Goal: Task Accomplishment & Management: Use online tool/utility

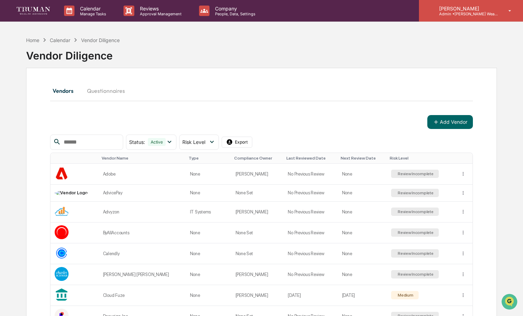
click at [447, 14] on p "Admin • [PERSON_NAME] Wealth" at bounding box center [465, 13] width 65 height 5
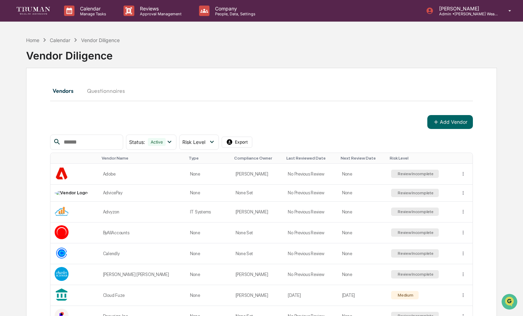
click at [39, 39] on div "Home" at bounding box center [32, 40] width 13 height 6
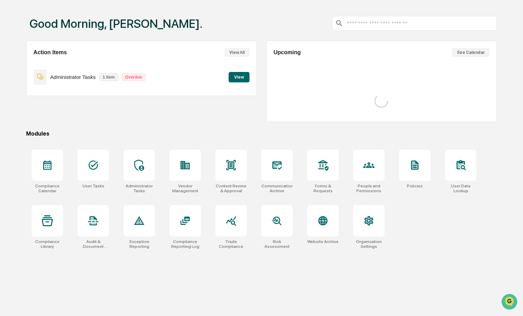
scroll to position [33, 0]
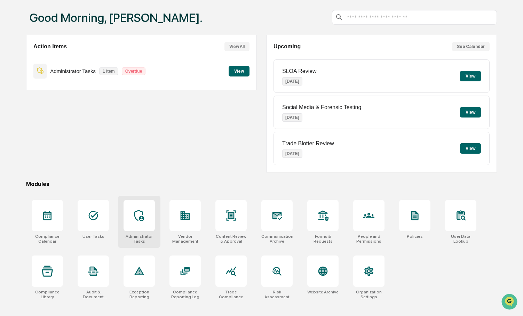
click at [130, 224] on div at bounding box center [139, 215] width 31 height 31
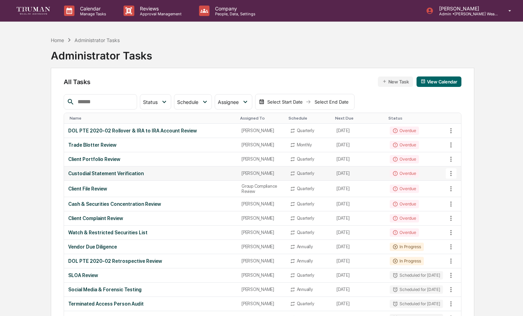
click at [121, 176] on div "Custodial Statement Verification" at bounding box center [150, 174] width 165 height 6
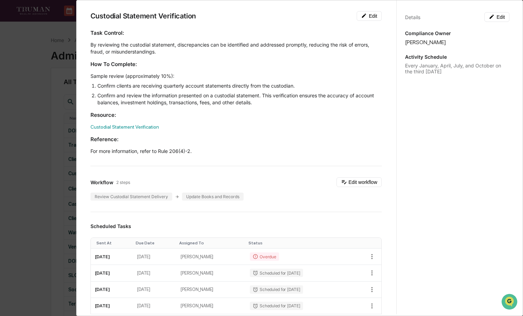
scroll to position [30, 0]
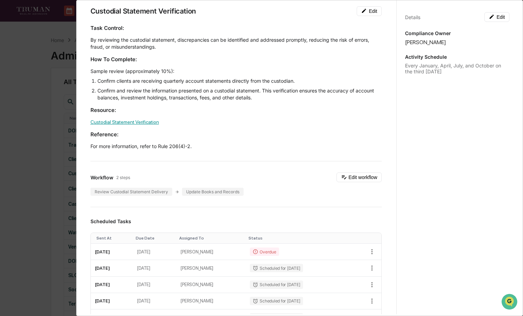
click at [143, 123] on link "Custodial Statement Verification" at bounding box center [124, 122] width 69 height 6
